Goal: Task Accomplishment & Management: Manage account settings

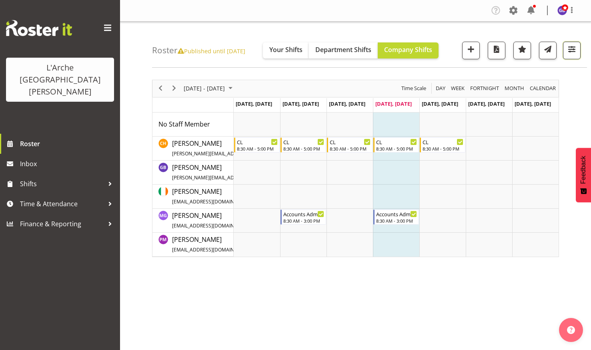
click at [571, 46] on span "button" at bounding box center [571, 49] width 10 height 10
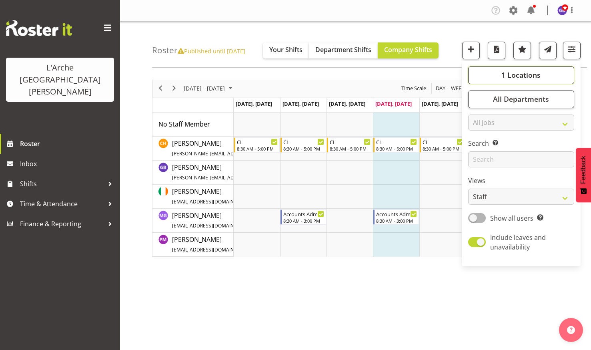
click at [506, 73] on span "1 Locations" at bounding box center [520, 75] width 39 height 10
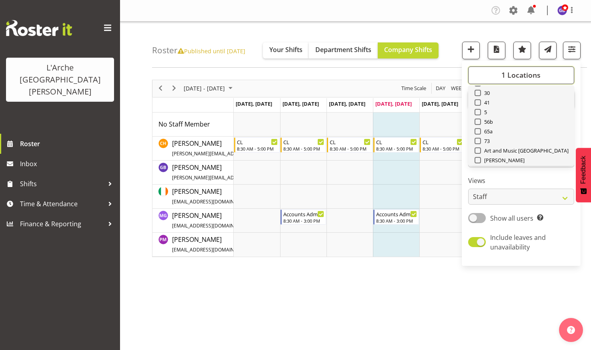
scroll to position [40, 0]
click at [478, 131] on span at bounding box center [477, 132] width 6 height 6
click at [478, 131] on input "73" at bounding box center [476, 131] width 5 height 5
checkbox input "true"
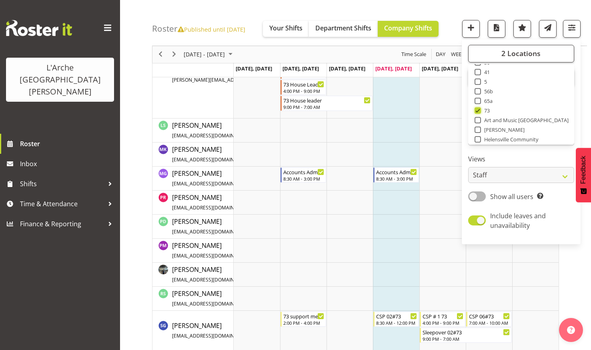
scroll to position [510, 0]
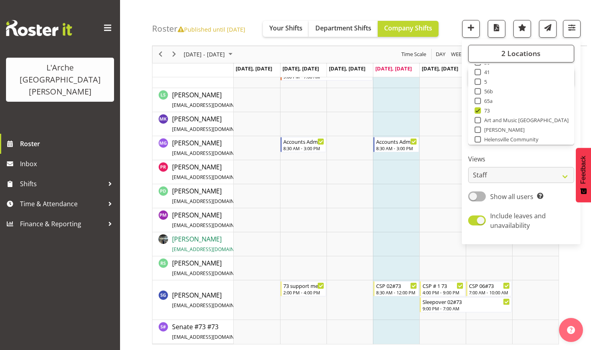
click at [190, 237] on span "Raju Regmi regmiraju110@gmail.com / 022 375 6134" at bounding box center [228, 243] width 112 height 18
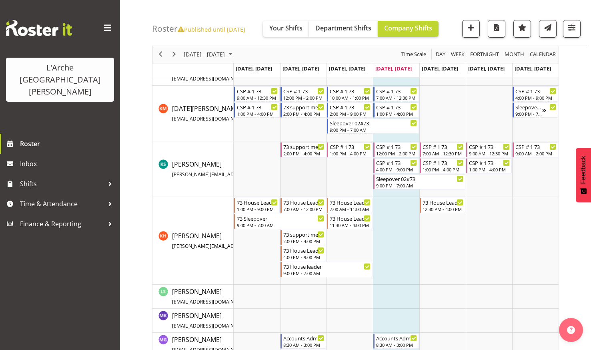
scroll to position [270, 0]
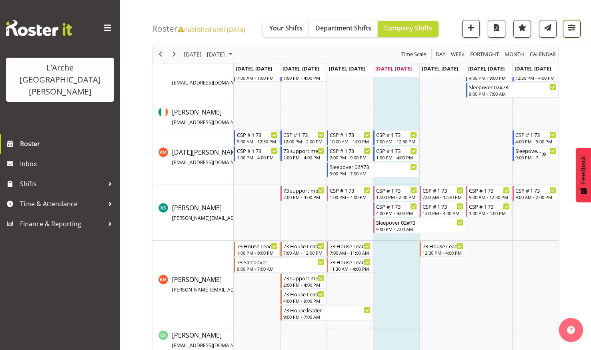
click at [572, 26] on span "button" at bounding box center [571, 27] width 10 height 10
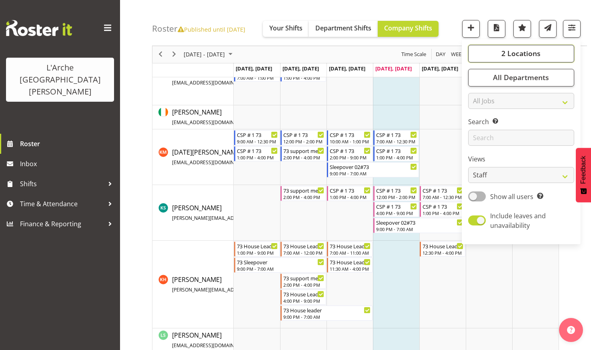
click at [509, 50] on span "2 Locations" at bounding box center [520, 54] width 39 height 10
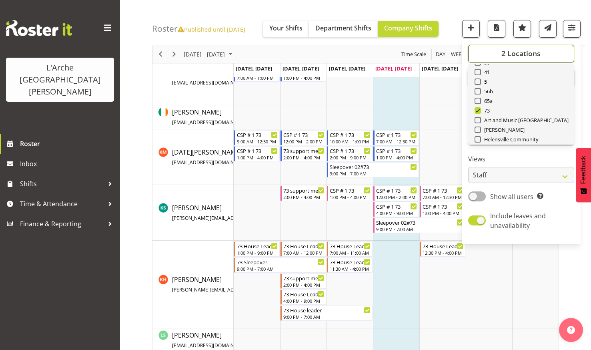
scroll to position [0, 0]
click at [477, 92] on span at bounding box center [477, 93] width 6 height 6
click at [477, 92] on input "20" at bounding box center [476, 92] width 5 height 5
checkbox input "true"
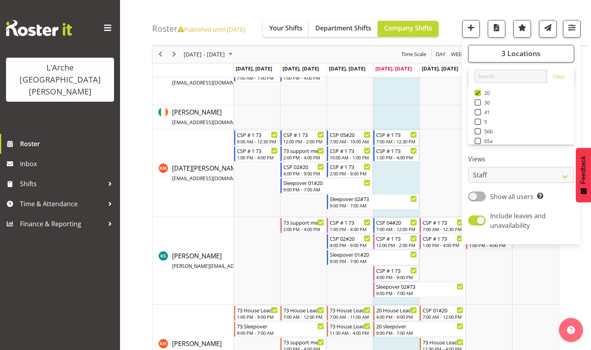
click at [450, 5] on div "Roster Published until Aug 11, 2024 Your Shifts Department Shifts Company Shift…" at bounding box center [369, 23] width 435 height 46
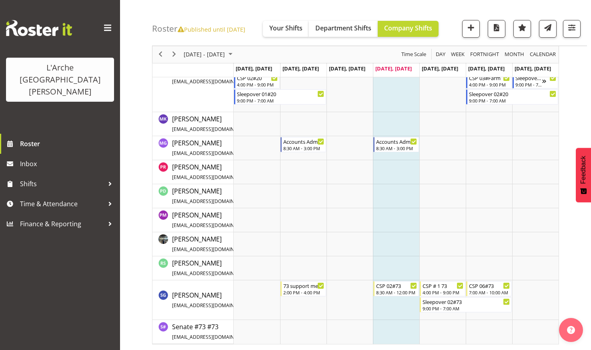
scroll to position [502, 0]
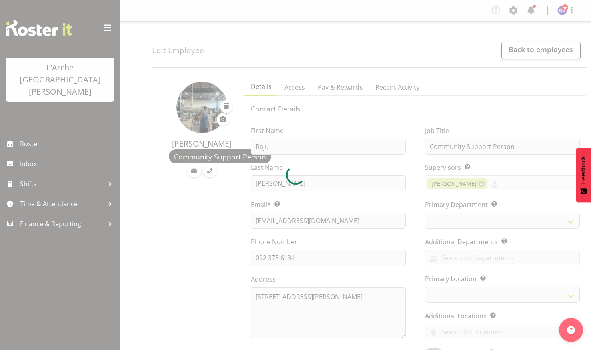
select select "TimelineWeek"
select select
select select "4"
select select "17"
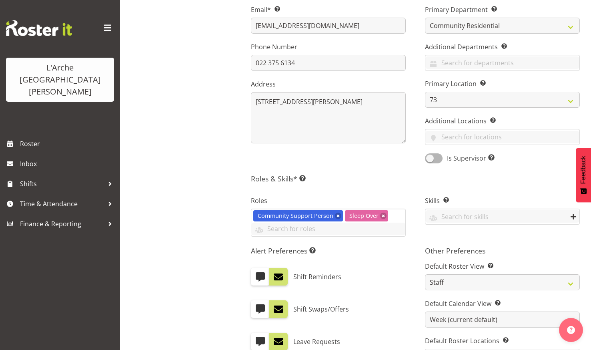
scroll to position [200, 0]
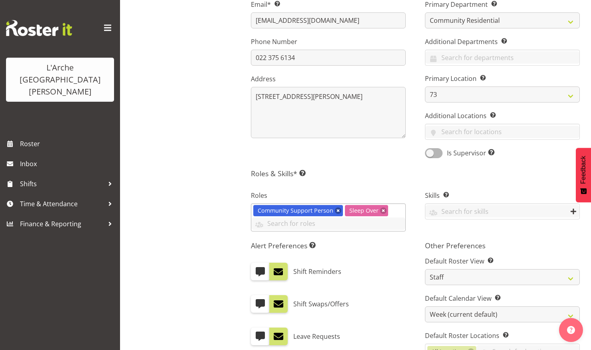
click at [337, 211] on link at bounding box center [338, 210] width 6 height 6
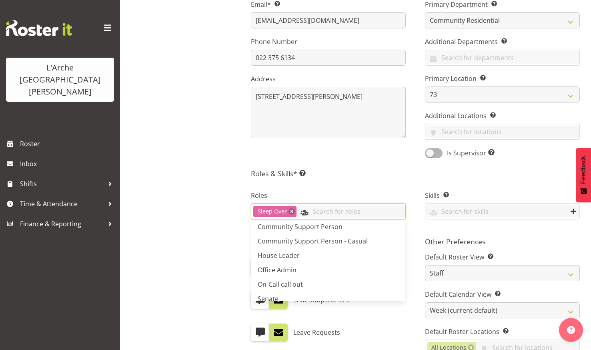
scroll to position [48, 0]
click at [321, 253] on span "Community Support Person - Casual" at bounding box center [313, 254] width 110 height 9
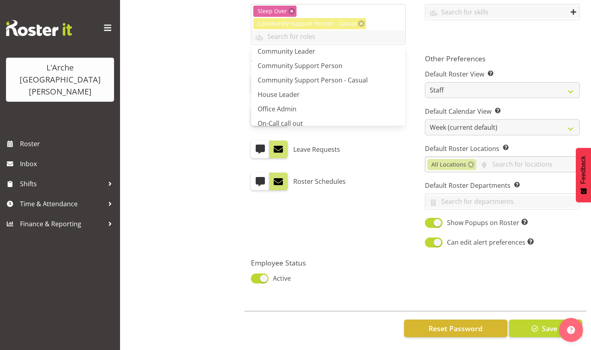
scroll to position [405, 0]
click at [531, 323] on span "button" at bounding box center [534, 328] width 10 height 10
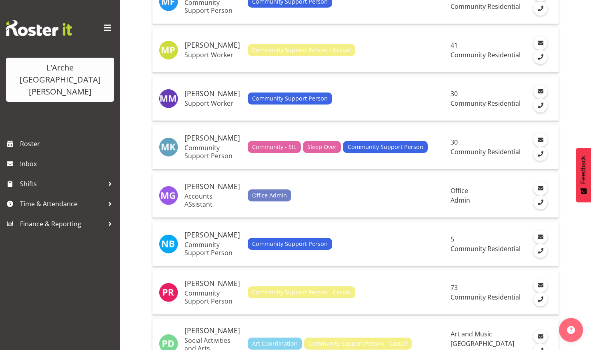
scroll to position [1640, 0]
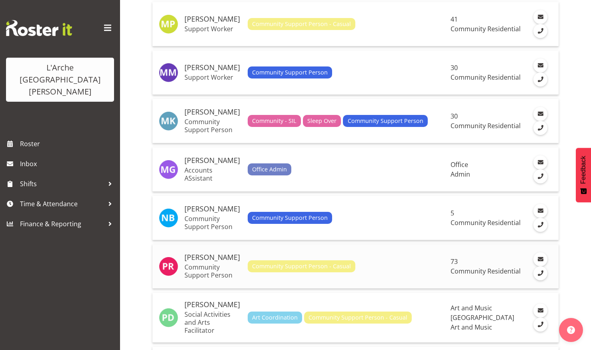
click at [206, 253] on h5 "[PERSON_NAME]" at bounding box center [212, 257] width 57 height 8
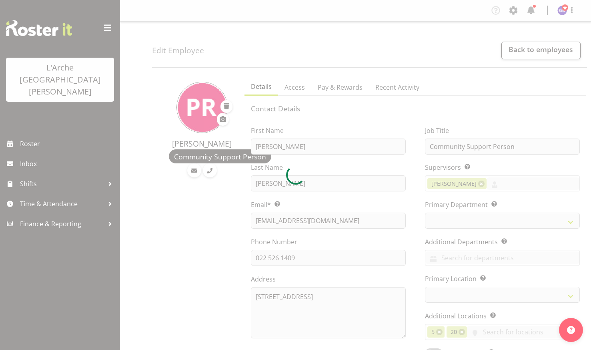
select select "TimelineWeek"
select select
select select "17"
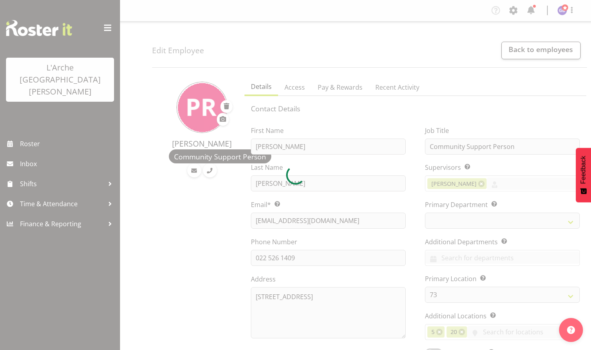
select select "4"
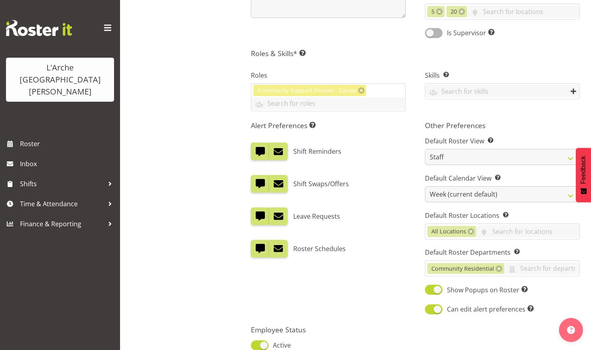
scroll to position [393, 0]
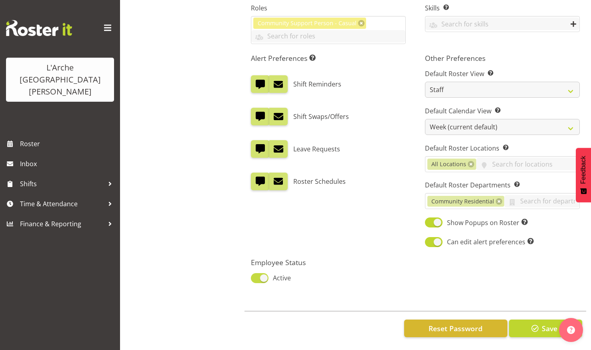
click at [258, 273] on span at bounding box center [260, 278] width 18 height 10
click at [256, 275] on input "Active" at bounding box center [253, 277] width 5 height 5
checkbox input "false"
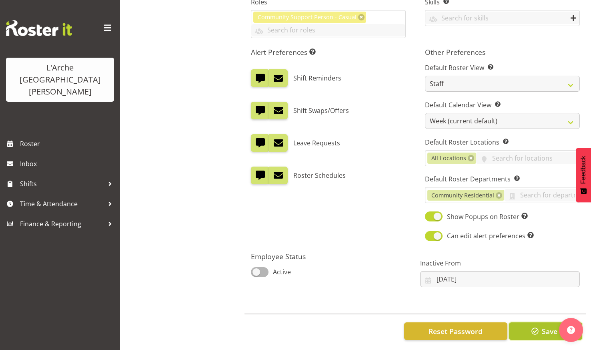
click at [535, 328] on span "button" at bounding box center [534, 331] width 10 height 10
